Goal: Task Accomplishment & Management: Use online tool/utility

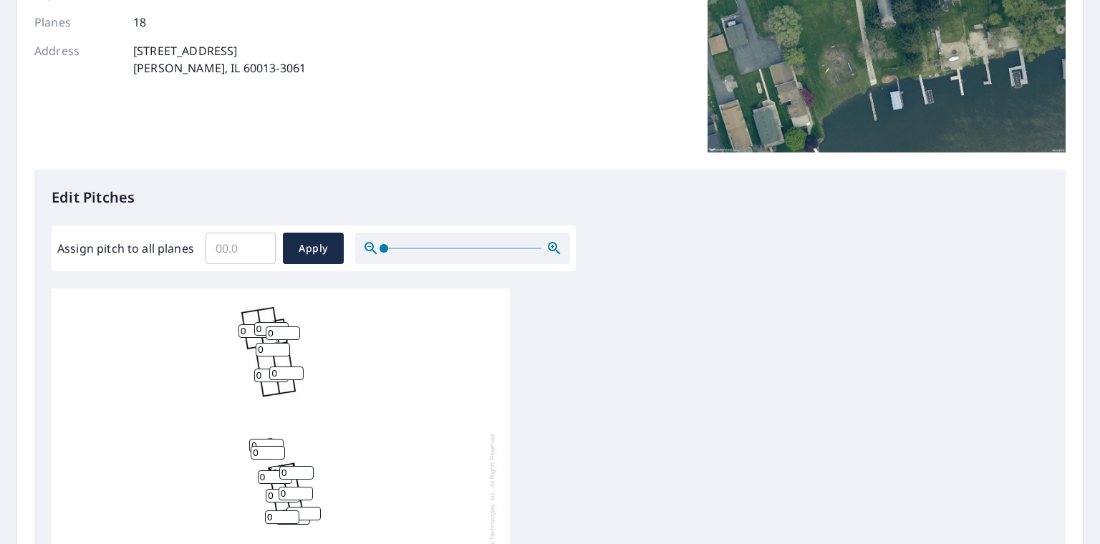
scroll to position [14, 0]
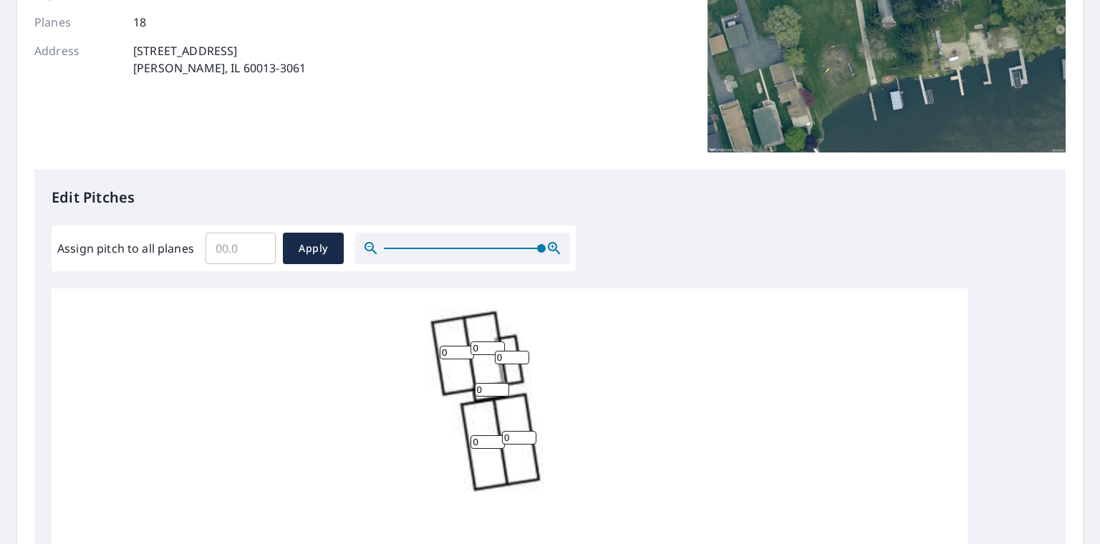
click at [553, 248] on div at bounding box center [462, 248] width 215 height 31
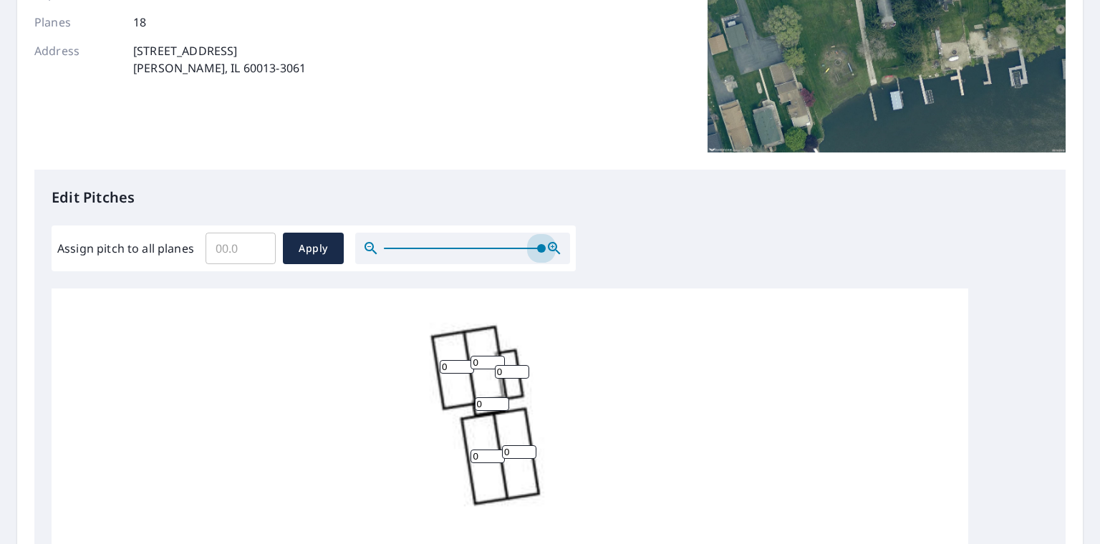
click at [638, 266] on div "Edit Pitches Assign pitch to all planes ​ Apply 0 0 0 0 0 0 0 0 0 0 0 0 0 0 0 0…" at bounding box center [549, 463] width 1031 height 586
click at [246, 244] on input "Assign pitch to all planes" at bounding box center [240, 248] width 70 height 40
type input "8"
click at [312, 246] on span "Apply" at bounding box center [313, 249] width 38 height 18
type input "8"
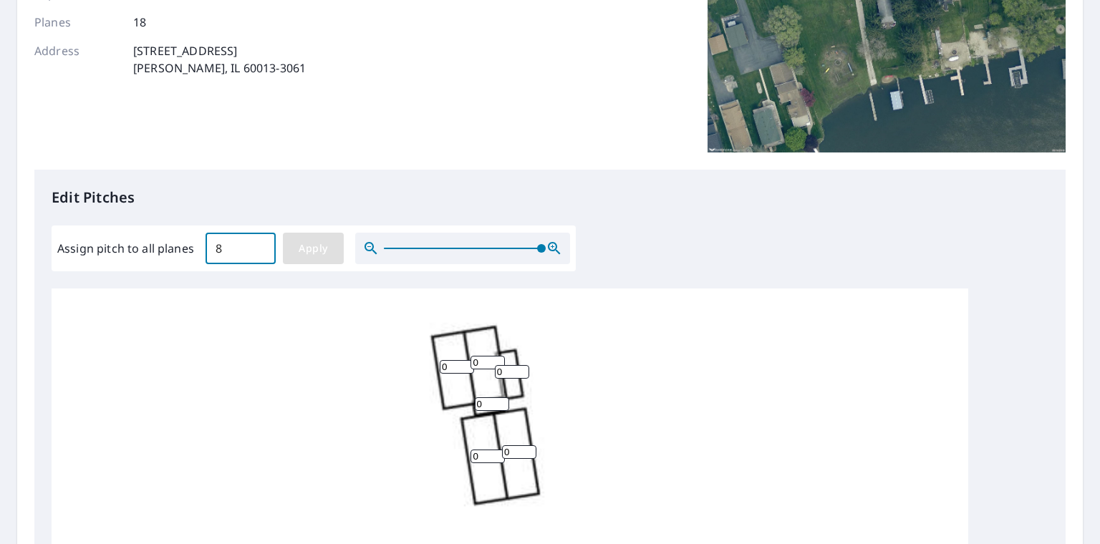
type input "8"
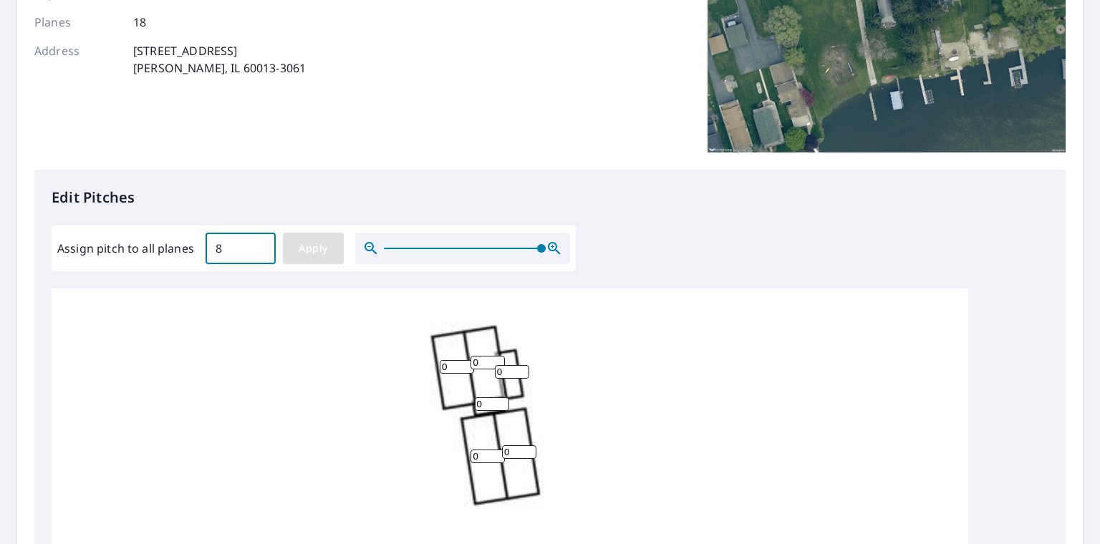
type input "8"
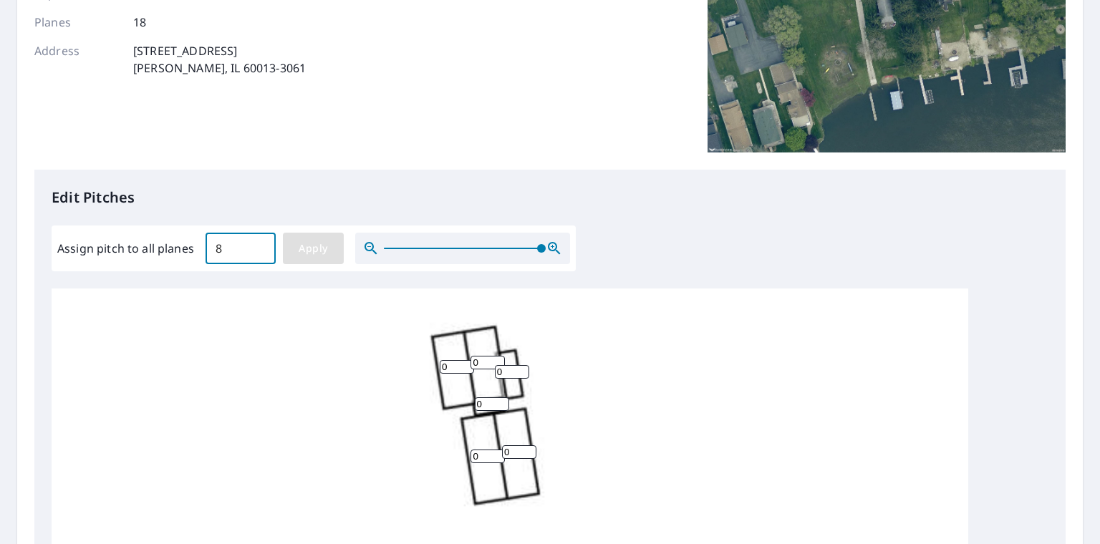
type input "8"
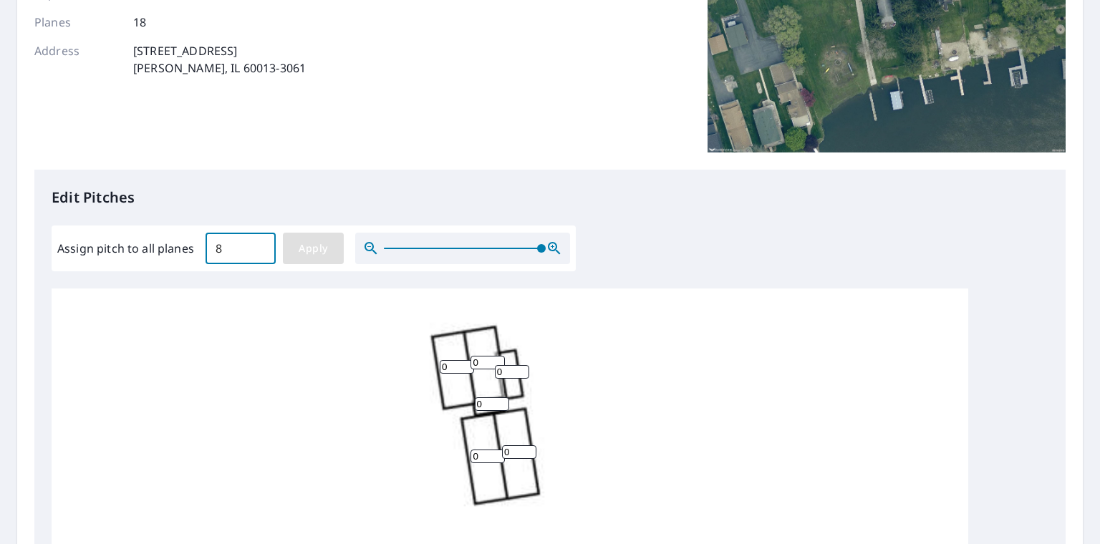
type input "8"
drag, startPoint x: 450, startPoint y: 366, endPoint x: 432, endPoint y: 367, distance: 17.9
type input "6"
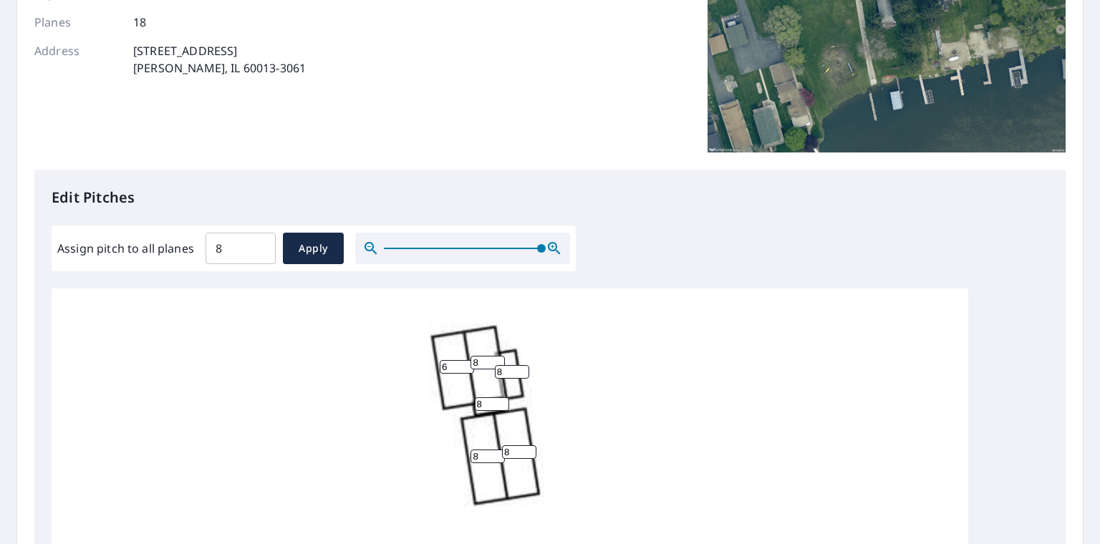
drag, startPoint x: 482, startPoint y: 364, endPoint x: 465, endPoint y: 364, distance: 17.2
type input "6"
type input "0"
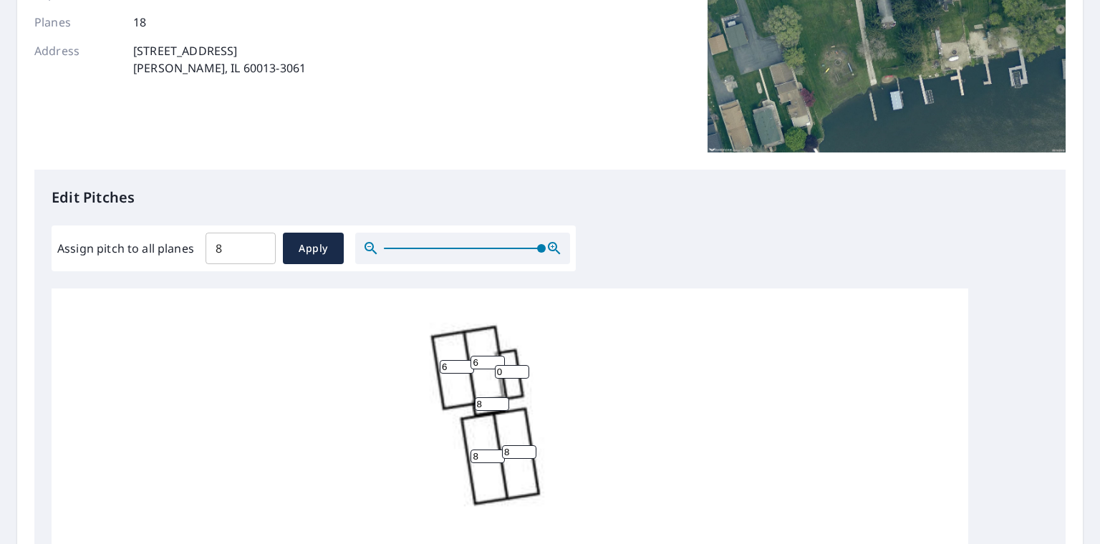
drag, startPoint x: 483, startPoint y: 404, endPoint x: 462, endPoint y: 402, distance: 20.2
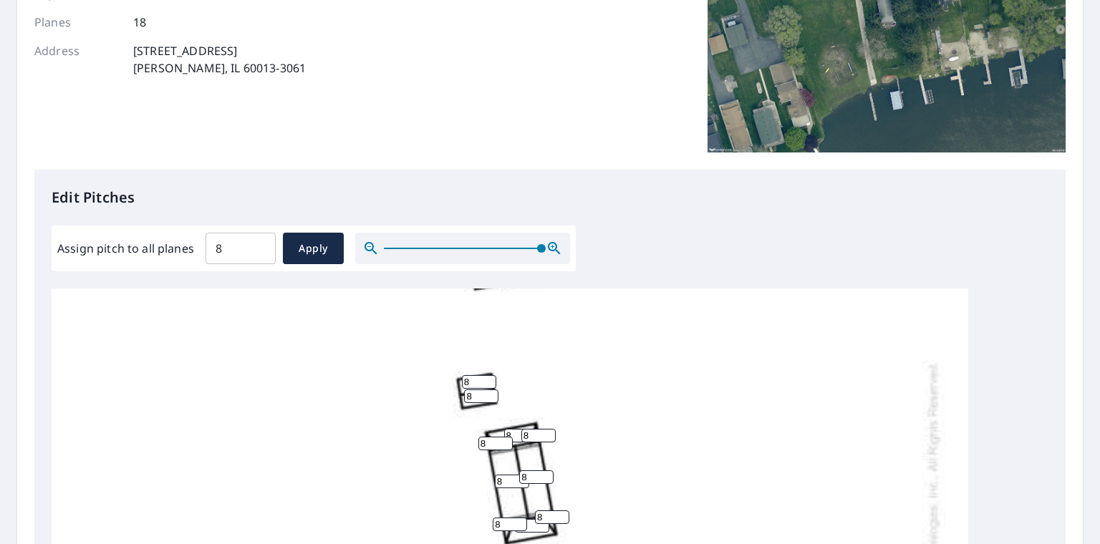
scroll to position [286, 0]
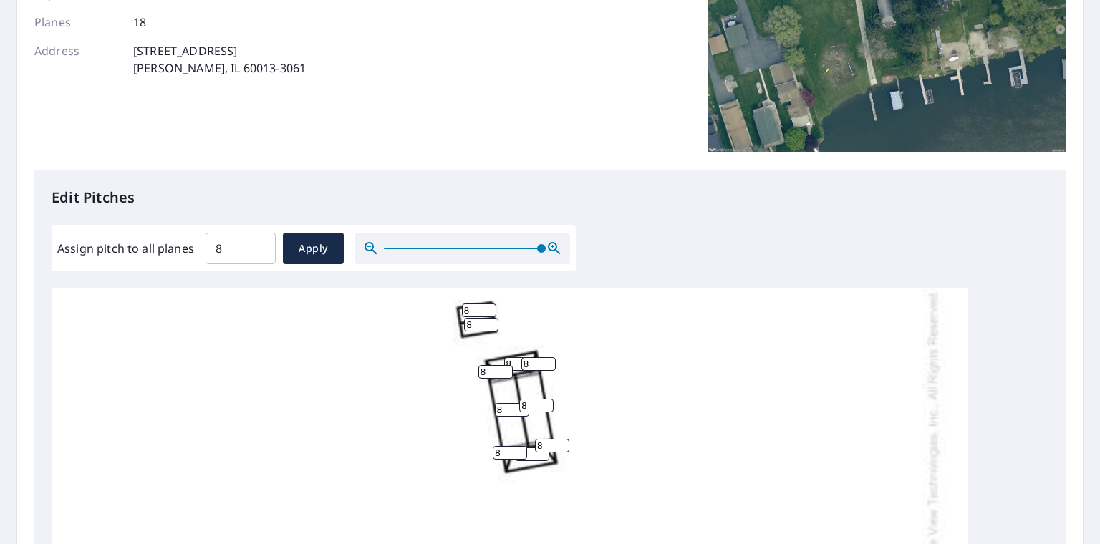
type input "0"
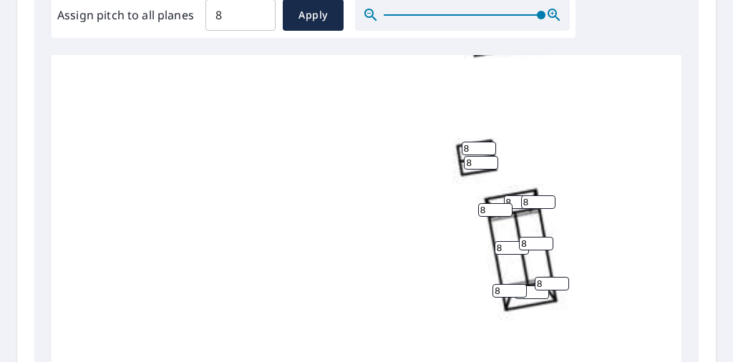
scroll to position [453, 0]
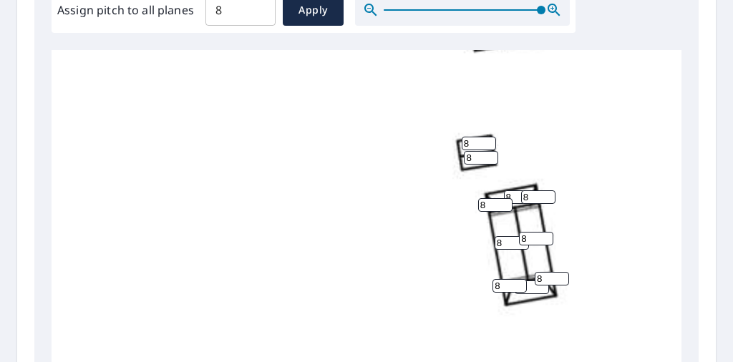
drag, startPoint x: 505, startPoint y: 194, endPoint x: 492, endPoint y: 194, distance: 13.6
click at [492, 194] on div "8 8 6 6 8 8 8 8 0 8 8 8 8 0 8 8 8 8" at bounding box center [510, 284] width 916 height 899
type input "4"
drag, startPoint x: 533, startPoint y: 286, endPoint x: 492, endPoint y: 300, distance: 43.0
click at [492, 300] on div "8 8 6 6 8 8 8 8 0 8 4 8 8 0 8 8 8 8" at bounding box center [510, 284] width 916 height 899
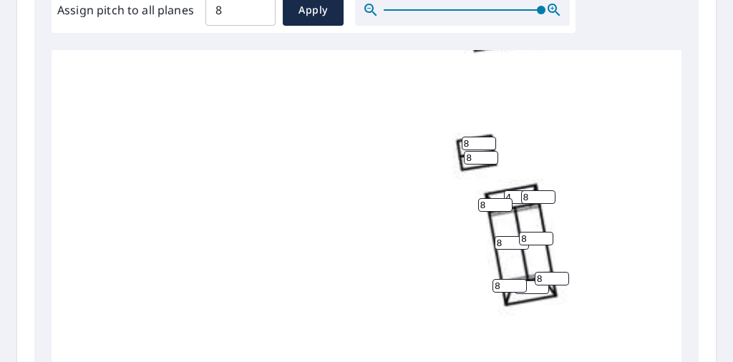
type input "4"
click at [467, 321] on div "8 8 6 6 8 8 8 8 0 4 4 8 8 0 8 8 8 8" at bounding box center [510, 284] width 916 height 899
drag, startPoint x: 531, startPoint y: 287, endPoint x: 485, endPoint y: 289, distance: 45.9
click at [485, 289] on div "8 8 6 6 8 8 8 8 0 4 4 8 8 0 8 8 8 8" at bounding box center [510, 284] width 916 height 899
click at [628, 264] on div "8 8 6 6 8 8 8 8 0 4 4 8 8 0 8 8 8 8" at bounding box center [510, 284] width 916 height 899
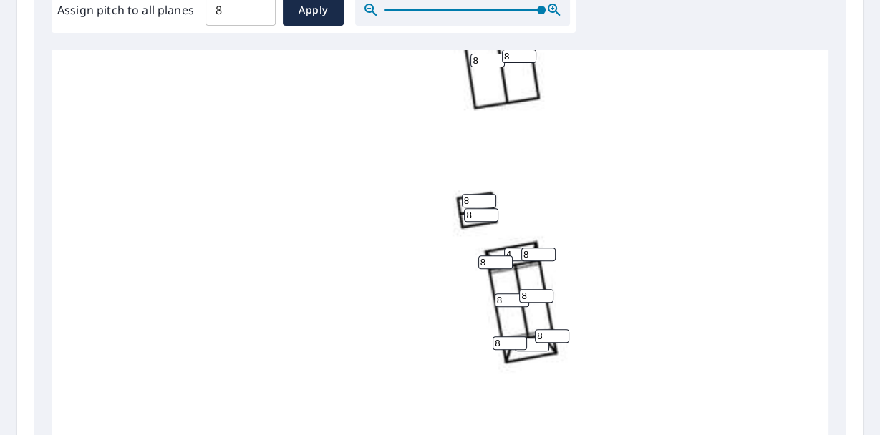
scroll to position [177, 0]
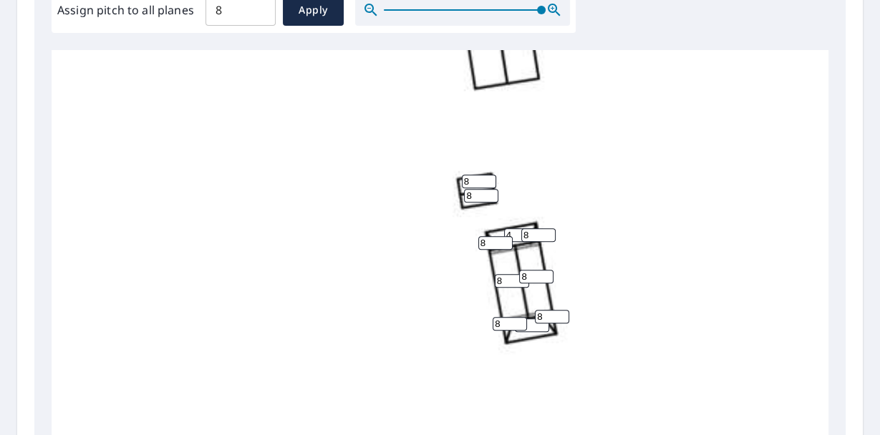
drag, startPoint x: 533, startPoint y: 324, endPoint x: 464, endPoint y: 327, distance: 68.8
click at [464, 327] on div "8 8 6 6 8 8 8 8 0 4 4 8 8 0 8 8 8 8" at bounding box center [510, 322] width 916 height 899
click at [638, 276] on div "8 8 6 6 8 8 8 8 0 4 4 8 8 0 8 8 8 8" at bounding box center [510, 322] width 916 height 899
drag, startPoint x: 495, startPoint y: 243, endPoint x: 437, endPoint y: 241, distance: 58.1
click at [437, 241] on div "8 8 6 6 8 8 8 8 0 4 4 8 8 0 8 8 8 8" at bounding box center [510, 322] width 916 height 899
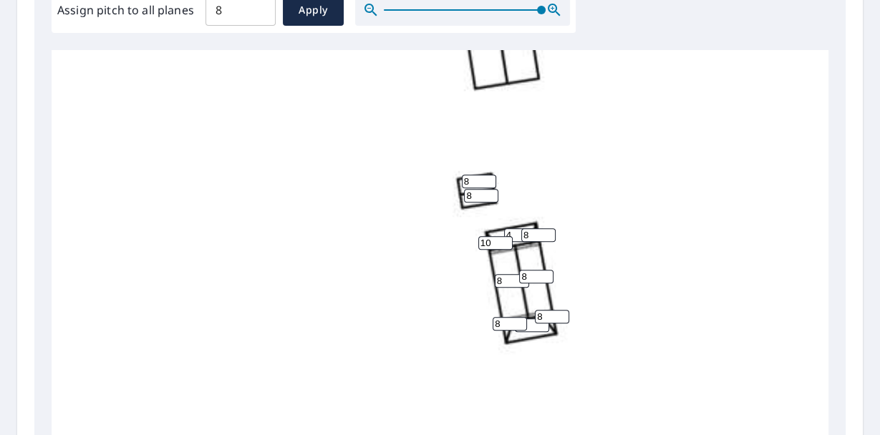
type input "10"
drag, startPoint x: 529, startPoint y: 238, endPoint x: 506, endPoint y: 236, distance: 23.0
click at [506, 236] on div "8 8 6 6 8 8 8 8 0 4 4 8 8 0 8 8 10 8" at bounding box center [510, 322] width 916 height 899
type input "10"
drag, startPoint x: 506, startPoint y: 321, endPoint x: 476, endPoint y: 321, distance: 30.1
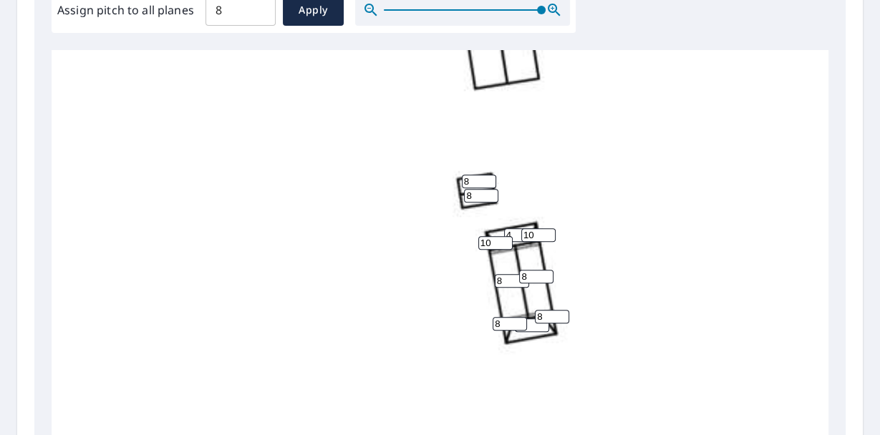
click at [476, 321] on div "8 8 6 6 8 8 8 8 0 4 4 8 8 0 8 8 10 10" at bounding box center [510, 322] width 916 height 899
type input "10"
drag, startPoint x: 546, startPoint y: 313, endPoint x: 508, endPoint y: 311, distance: 37.3
click at [508, 311] on div "8 8 6 6 8 8 8 8 0 4 4 8 8 0 8 10 10 10" at bounding box center [510, 322] width 916 height 899
type input "10"
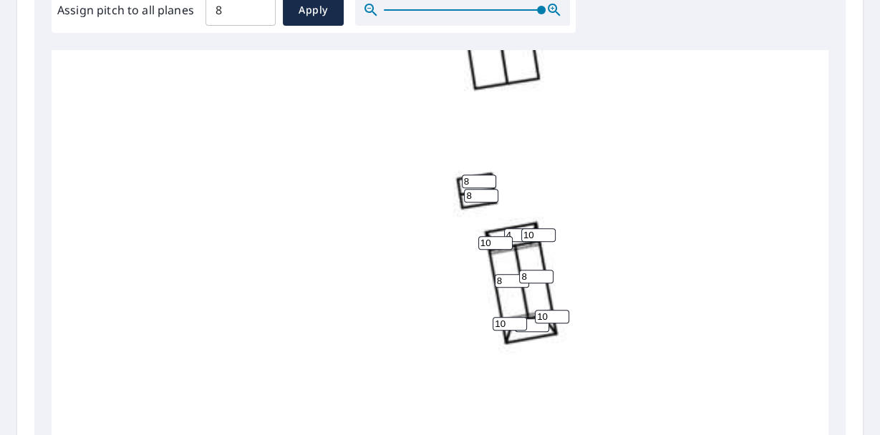
drag, startPoint x: 504, startPoint y: 278, endPoint x: 487, endPoint y: 278, distance: 17.2
click at [487, 278] on div "8 8 6 6 8 8 8 8 0 4 4 8 8 0 10 10 10 10" at bounding box center [510, 322] width 916 height 899
type input "10"
drag, startPoint x: 528, startPoint y: 277, endPoint x: 496, endPoint y: 273, distance: 32.4
click at [496, 273] on div "8 8 6 6 10 8 8 8 0 4 4 8 8 0 10 10 10 10" at bounding box center [510, 322] width 916 height 899
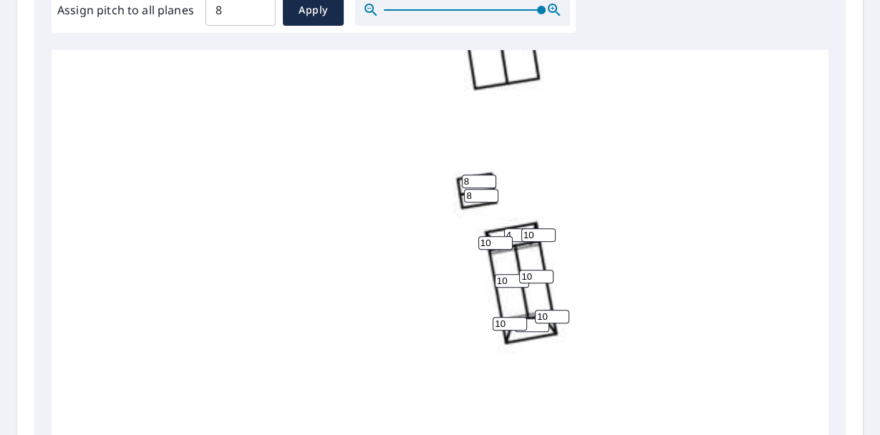
type input "10"
click at [638, 213] on div "8 8 6 6 10 10 8 8 0 4 4 8 8 0 10 10 10 10" at bounding box center [510, 322] width 916 height 899
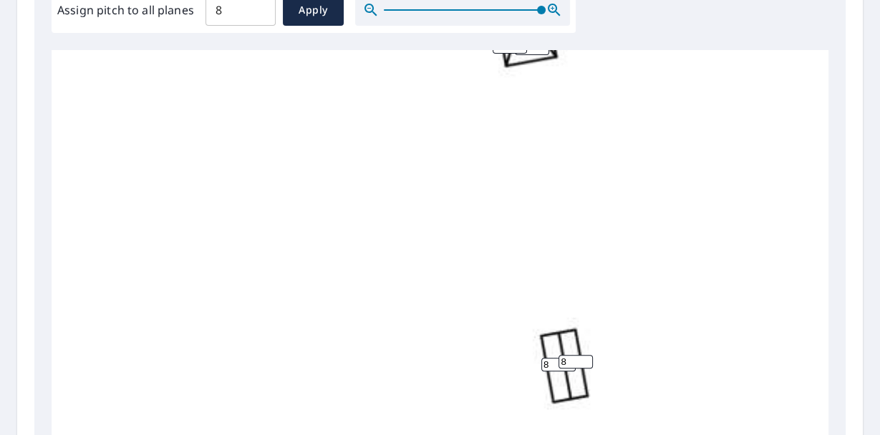
scroll to position [462, 0]
drag, startPoint x: 545, startPoint y: 353, endPoint x: 520, endPoint y: 352, distance: 24.4
click at [520, 352] on div "8 8 6 6 10 10 8 8 0 4 4 8 8 0 10 10 10 10" at bounding box center [510, 45] width 916 height 899
type input "4"
drag, startPoint x: 570, startPoint y: 353, endPoint x: 540, endPoint y: 351, distance: 29.4
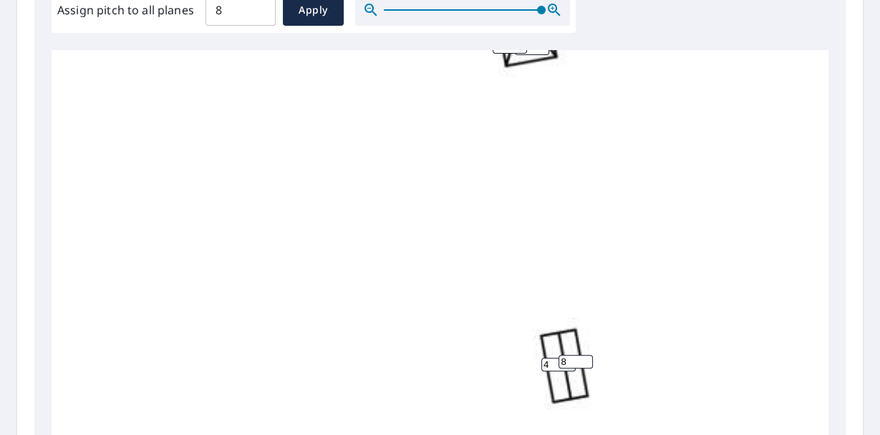
click at [540, 352] on div "8 8 6 6 10 10 4 8 0 4 4 8 8 0 10 10 10 10" at bounding box center [510, 45] width 916 height 899
type input "4"
click at [627, 252] on div "8 8 6 6 10 10 4 4 0 4 4 8 8 0 10 10 10 10" at bounding box center [510, 45] width 916 height 899
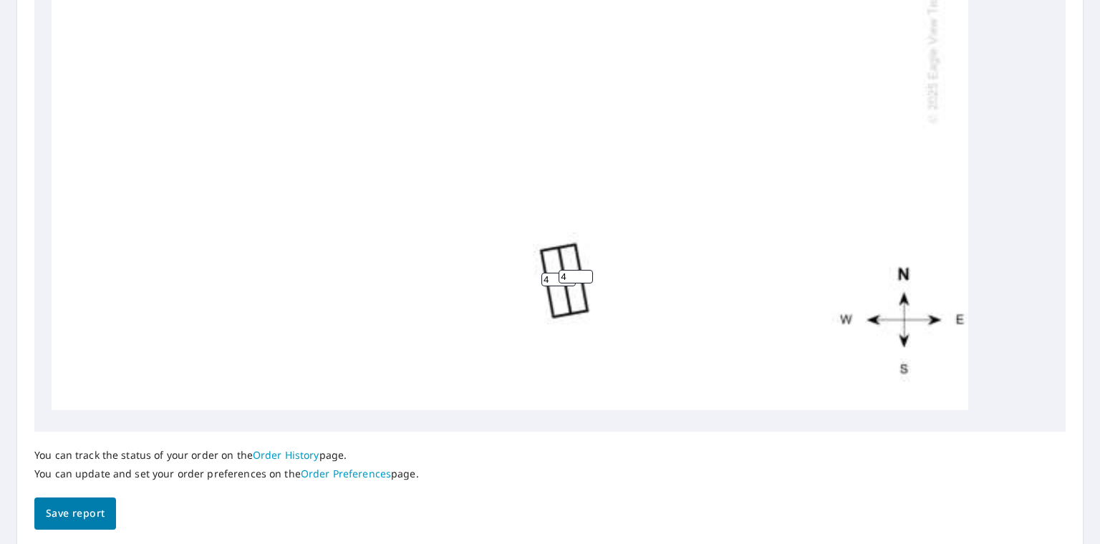
scroll to position [588, 0]
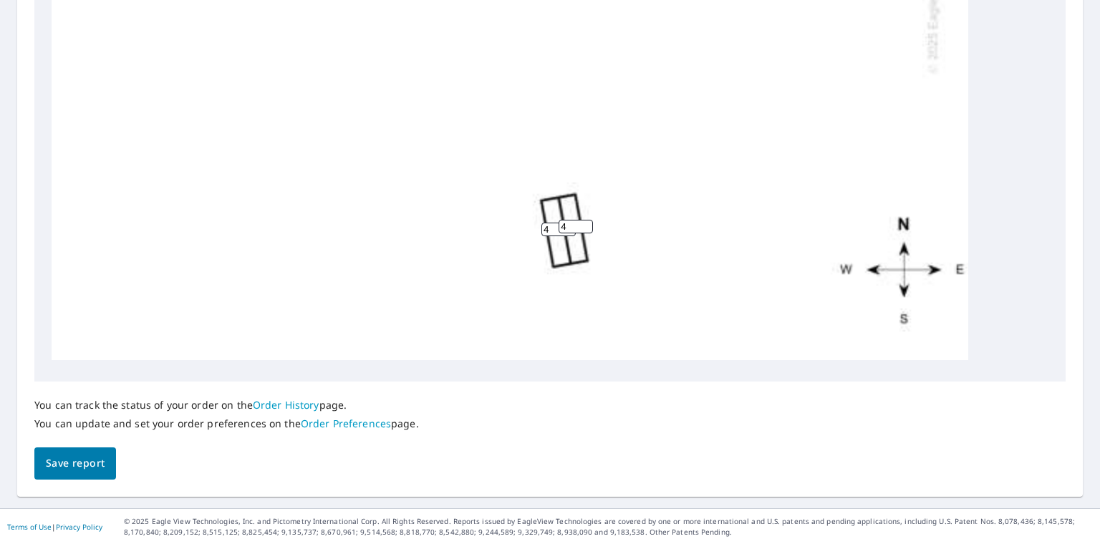
click at [61, 457] on span "Save report" at bounding box center [75, 464] width 59 height 18
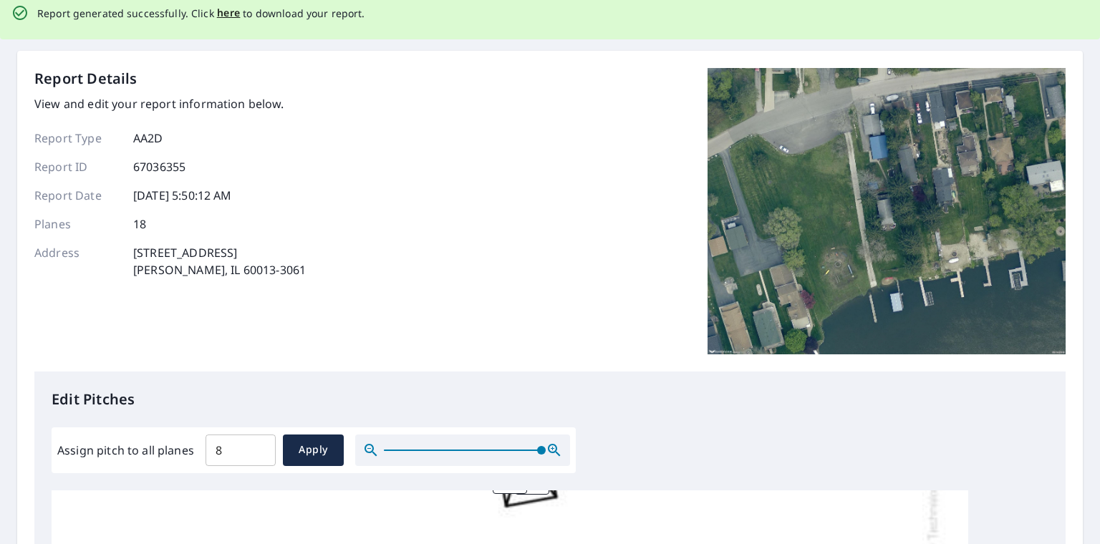
scroll to position [0, 0]
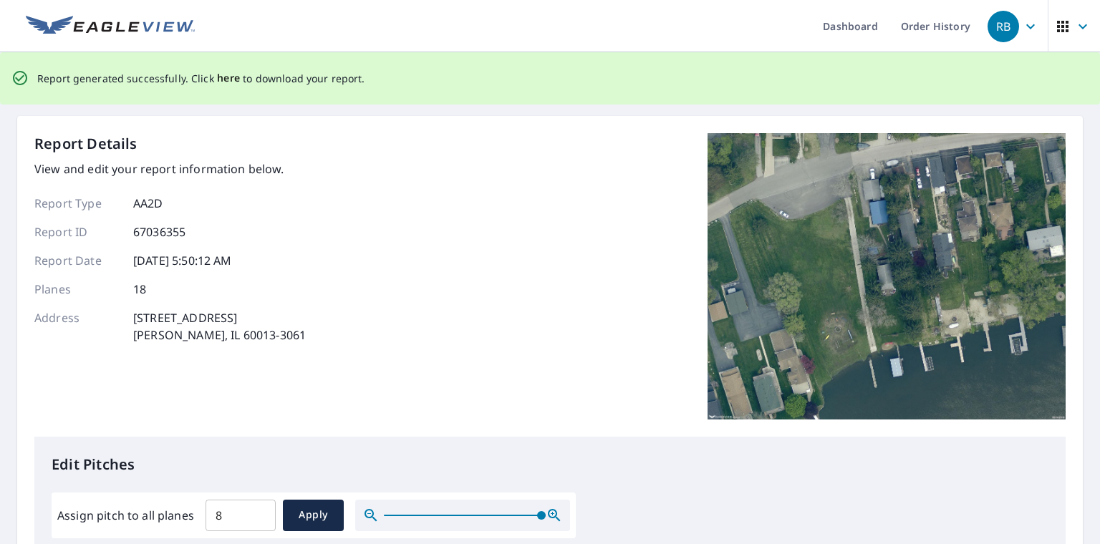
click at [229, 78] on span "here" at bounding box center [229, 78] width 24 height 18
